Goal: Task Accomplishment & Management: Complete application form

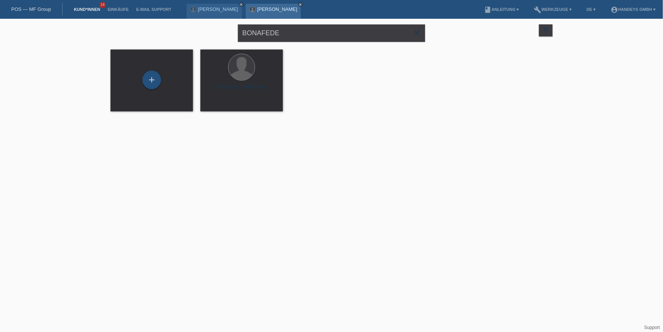
click at [281, 6] on link "[PERSON_NAME]" at bounding box center [277, 9] width 40 height 6
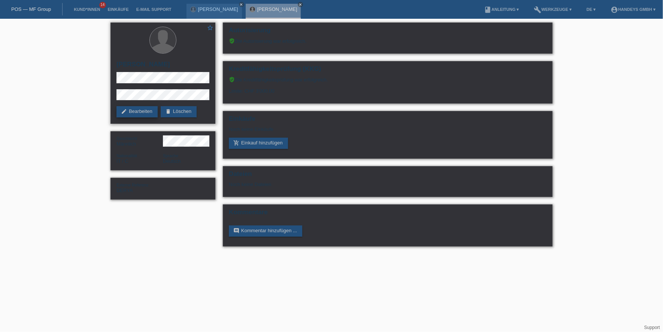
click at [140, 107] on link "edit Bearbeiten" at bounding box center [137, 111] width 41 height 11
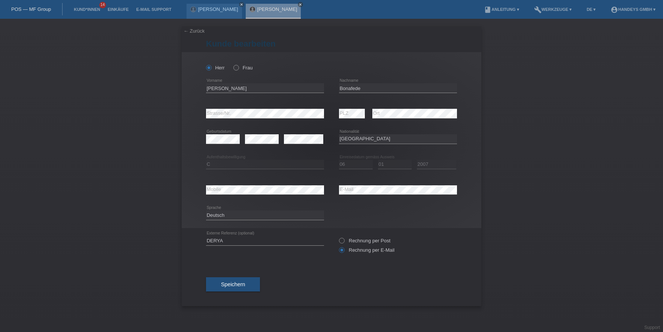
select select "IT"
select select "C"
select select "06"
select select "01"
select select "2007"
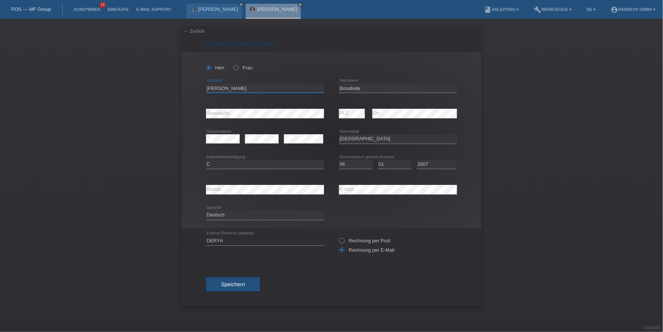
click at [210, 89] on input "[PERSON_NAME]" at bounding box center [265, 87] width 118 height 9
click at [323, 186] on div "error Mobile error E-Mail" at bounding box center [331, 189] width 251 height 25
click at [218, 194] on div "error Mobile" at bounding box center [265, 190] width 118 height 10
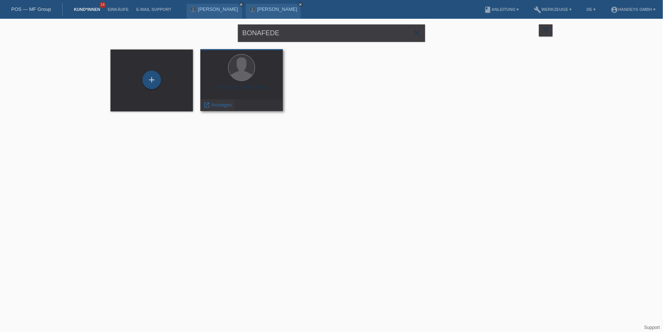
click at [214, 108] on div "launch Anzeigen" at bounding box center [218, 104] width 34 height 11
click at [220, 106] on span "Anzeigen" at bounding box center [222, 105] width 20 height 6
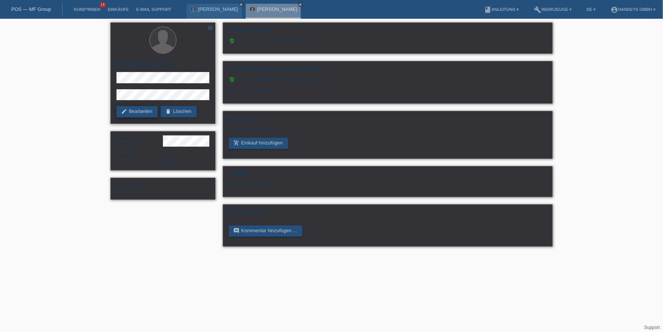
click at [137, 113] on link "edit Bearbeiten" at bounding box center [137, 111] width 41 height 11
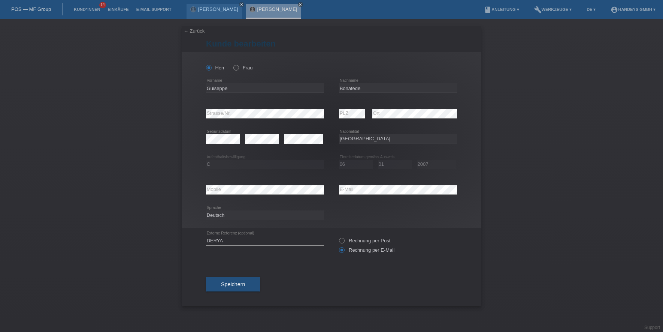
select select "IT"
select select "C"
select select "06"
select select "01"
select select "2007"
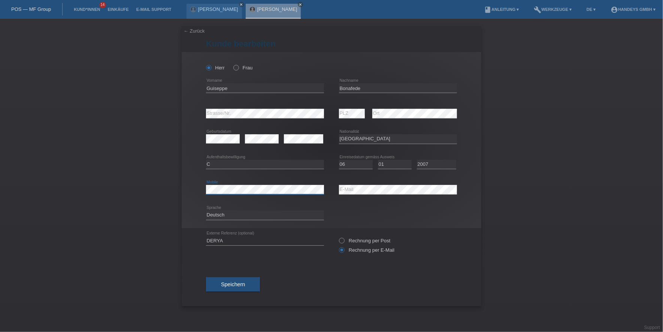
click at [218, 194] on div "error Mobile" at bounding box center [265, 190] width 118 height 10
click at [330, 193] on div "error Mobile error E-Mail" at bounding box center [331, 189] width 251 height 25
